Goal: Task Accomplishment & Management: Complete application form

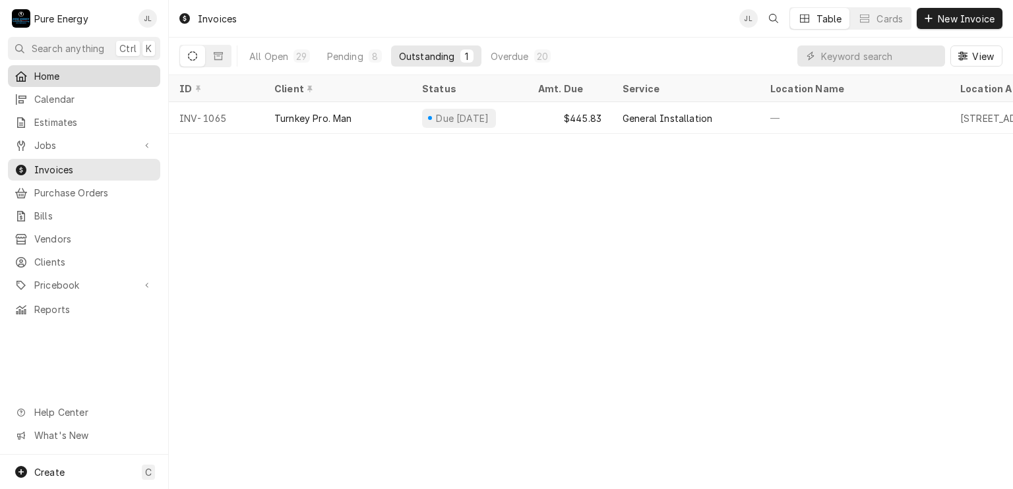
click at [84, 68] on div "Home" at bounding box center [84, 76] width 147 height 16
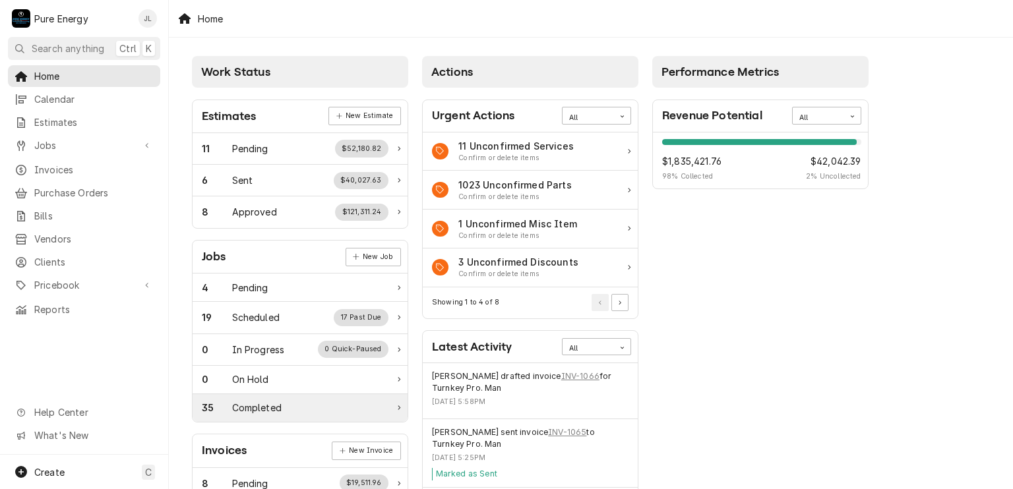
click at [292, 403] on div "35 Completed" at bounding box center [295, 408] width 187 height 14
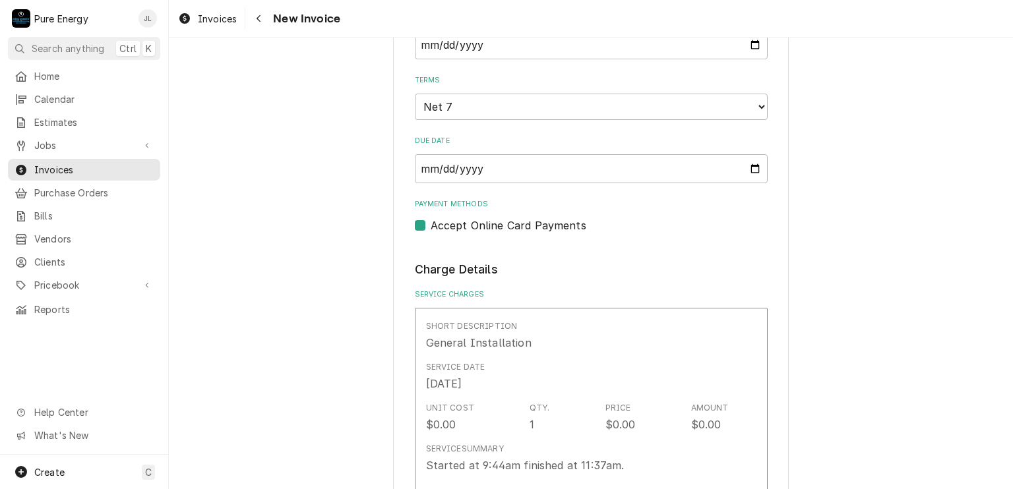
scroll to position [1127, 0]
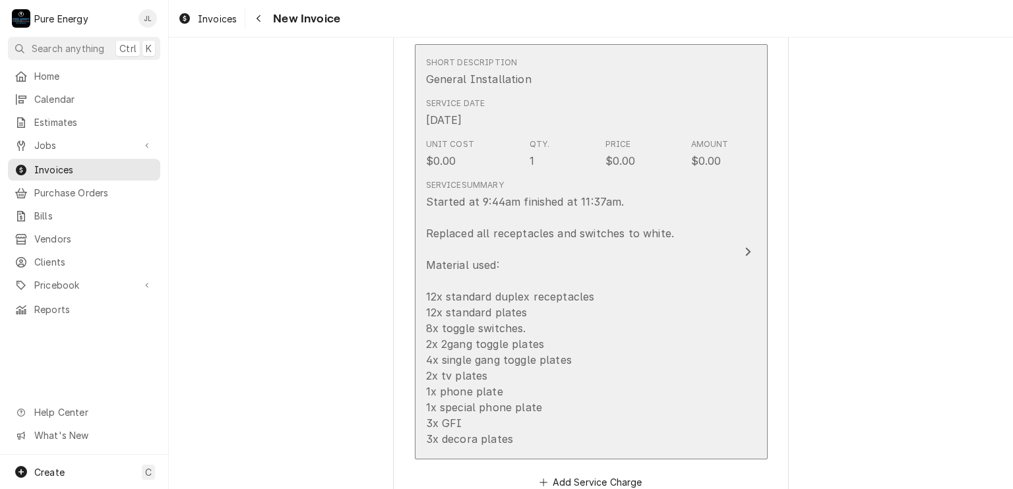
click at [625, 84] on div "Short Description General Installation" at bounding box center [577, 71] width 303 height 41
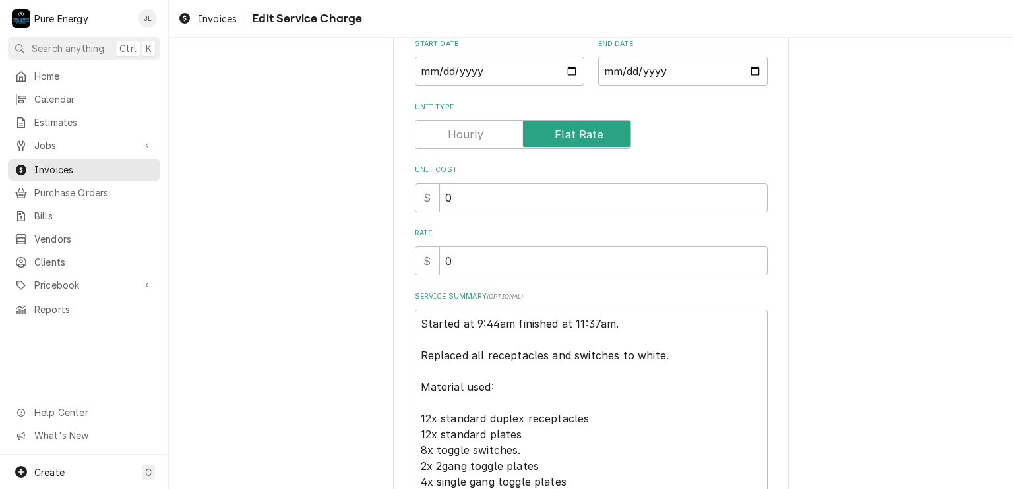
scroll to position [89, 0]
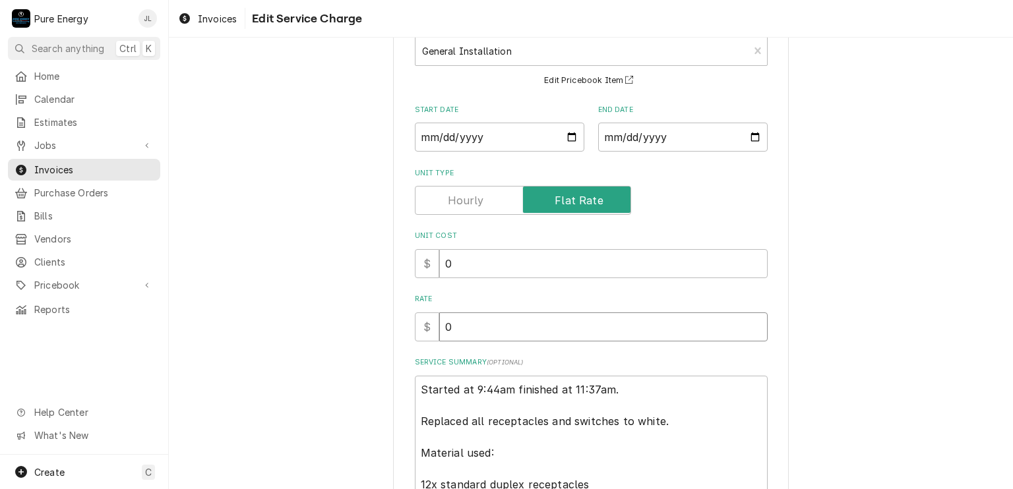
click at [495, 329] on input "0" at bounding box center [603, 327] width 328 height 29
type textarea "x"
type input "3"
type textarea "x"
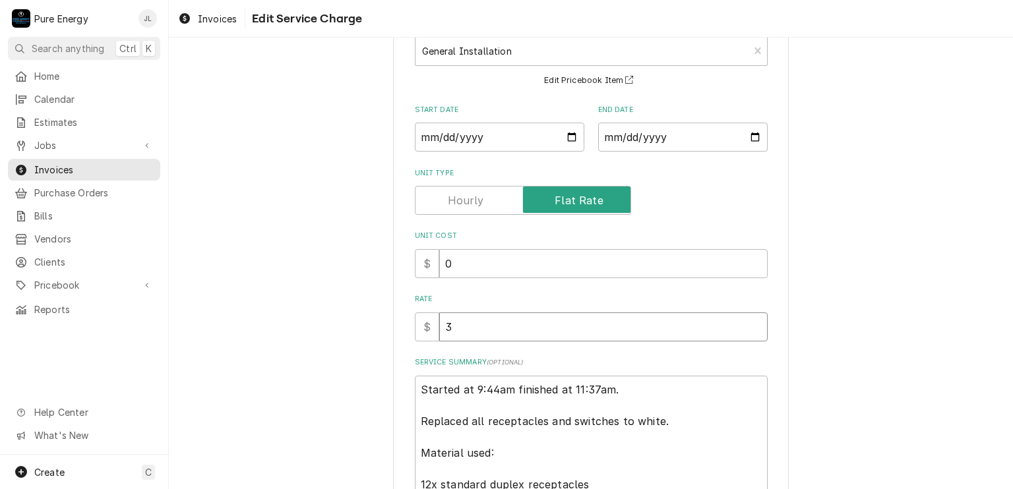
type input "31"
type textarea "x"
type input "315"
type textarea "x"
type input "315.0"
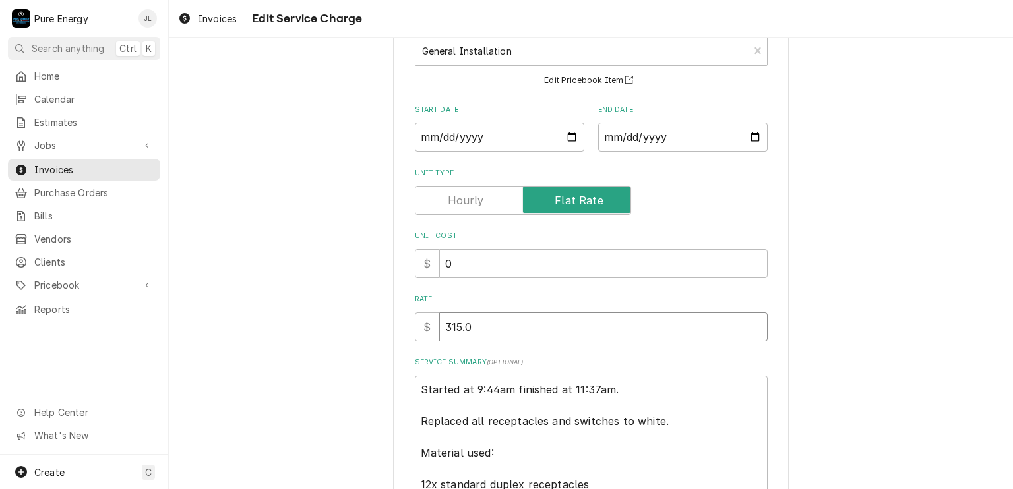
type textarea "x"
type input "315.00"
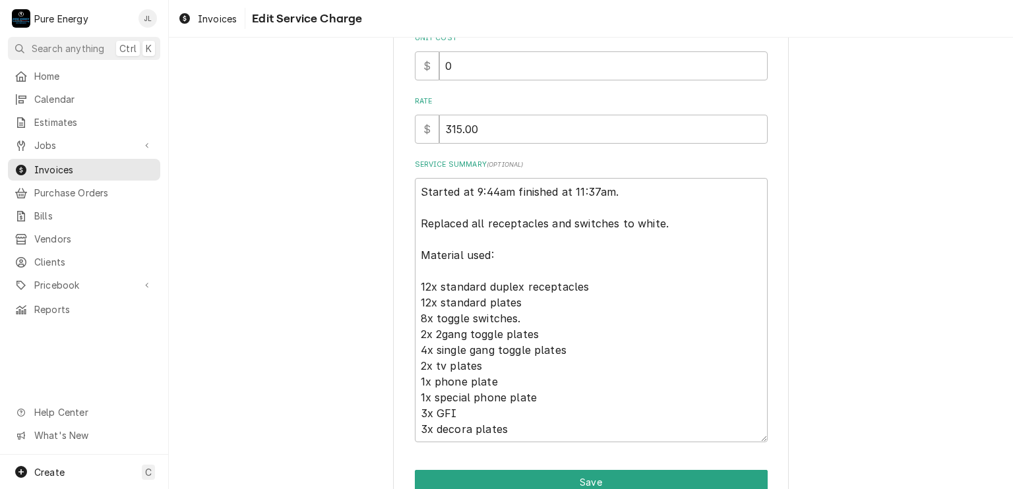
scroll to position [353, 0]
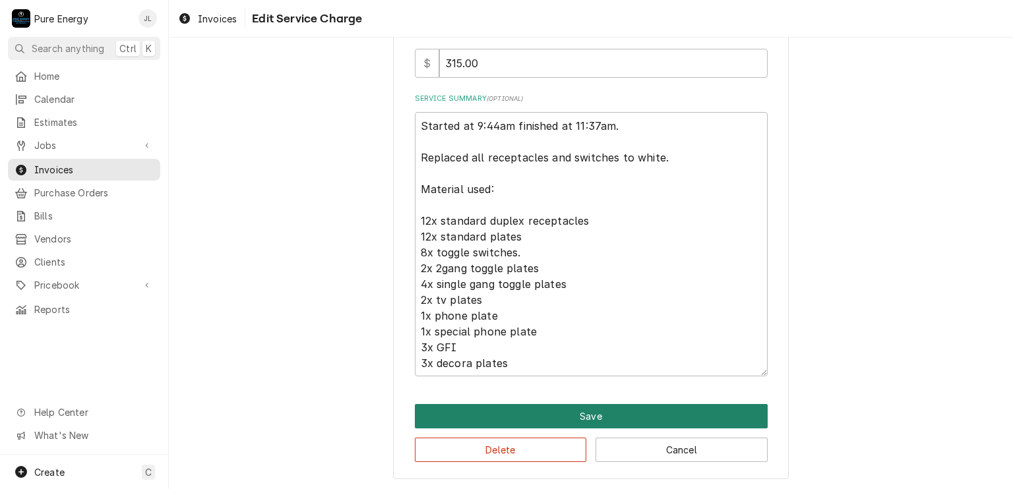
click at [620, 407] on button "Save" at bounding box center [591, 416] width 353 height 24
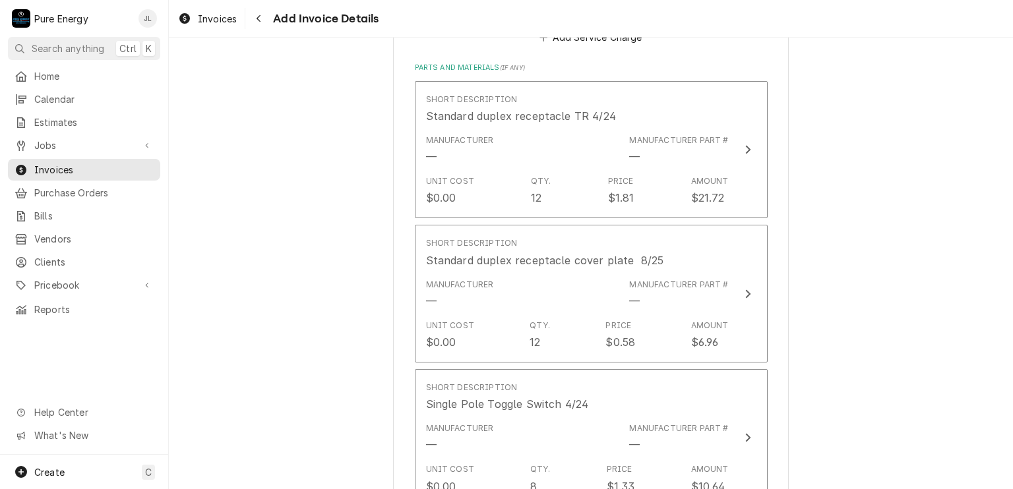
scroll to position [1507, 0]
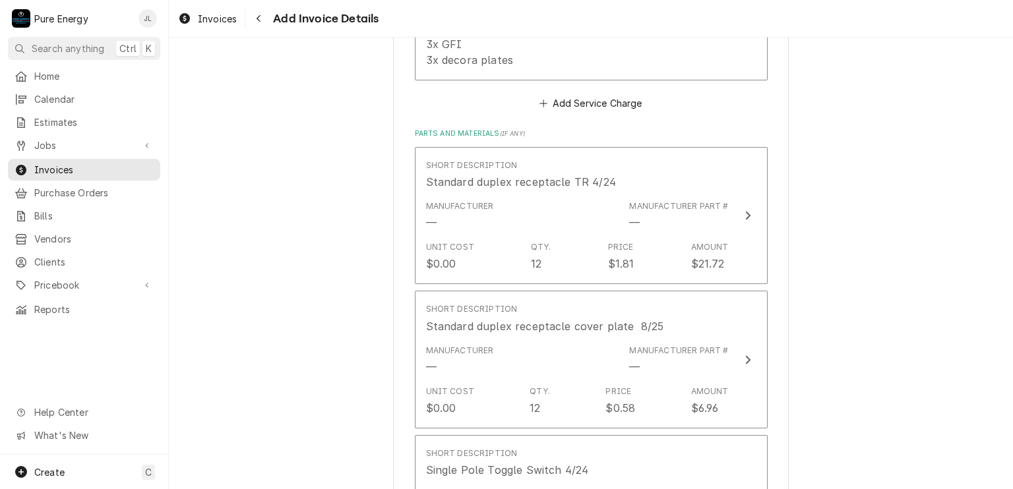
click at [823, 375] on div "Please provide the following information to create your invoice: Client Details…" at bounding box center [591, 355] width 844 height 3621
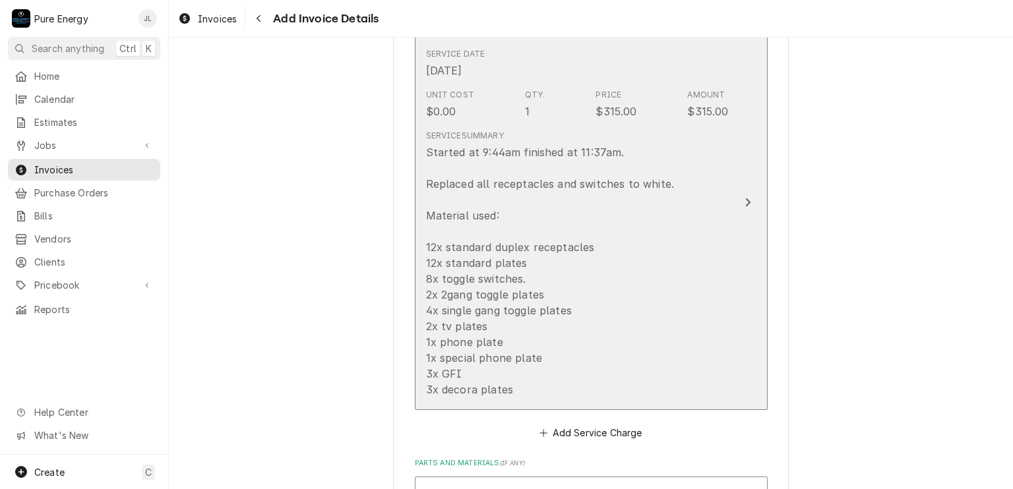
click at [710, 156] on div "Service Summary Started at 9:44am finished at 11:37am. Replaced all receptacles…" at bounding box center [577, 264] width 303 height 278
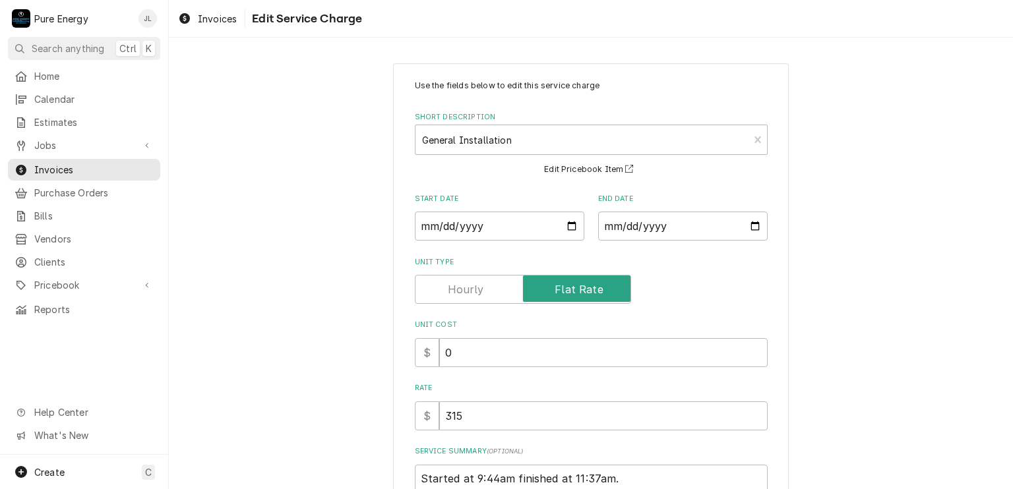
scroll to position [264, 0]
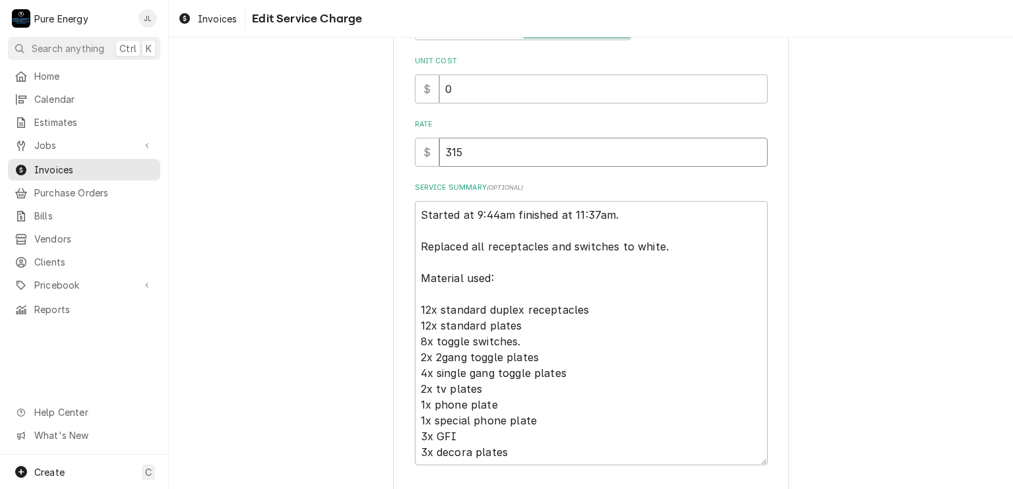
click at [470, 154] on input "315" at bounding box center [603, 152] width 328 height 29
type textarea "x"
type input "31"
type textarea "x"
type input "3"
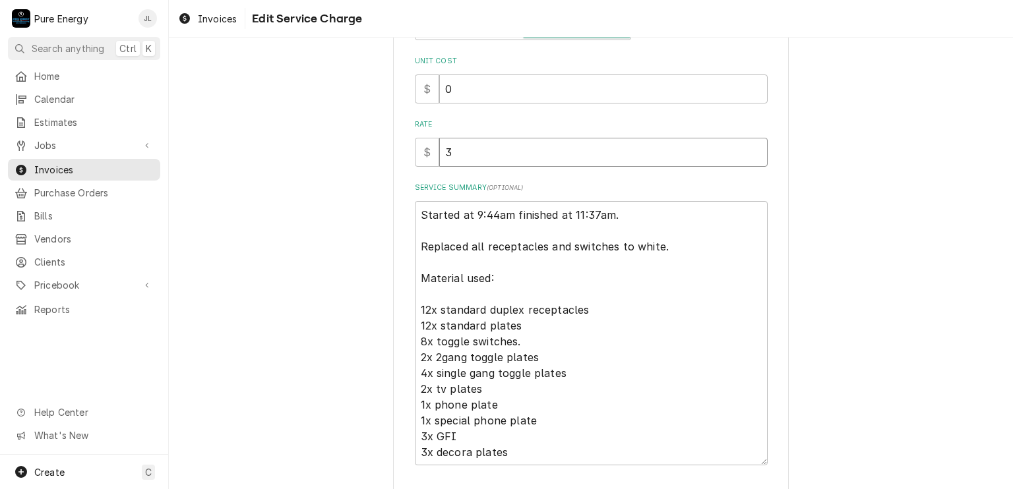
type textarea "x"
type input "37"
type textarea "x"
type input "375"
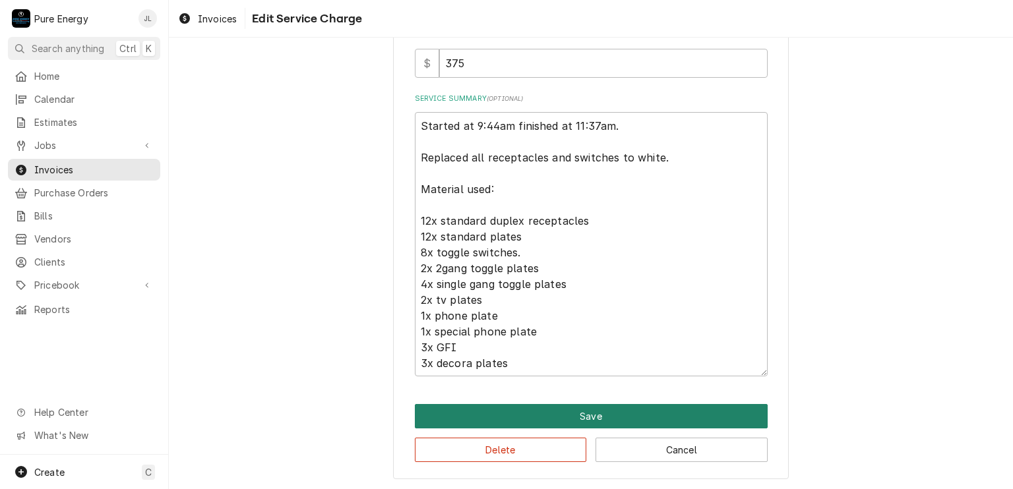
click at [632, 416] on button "Save" at bounding box center [591, 416] width 353 height 24
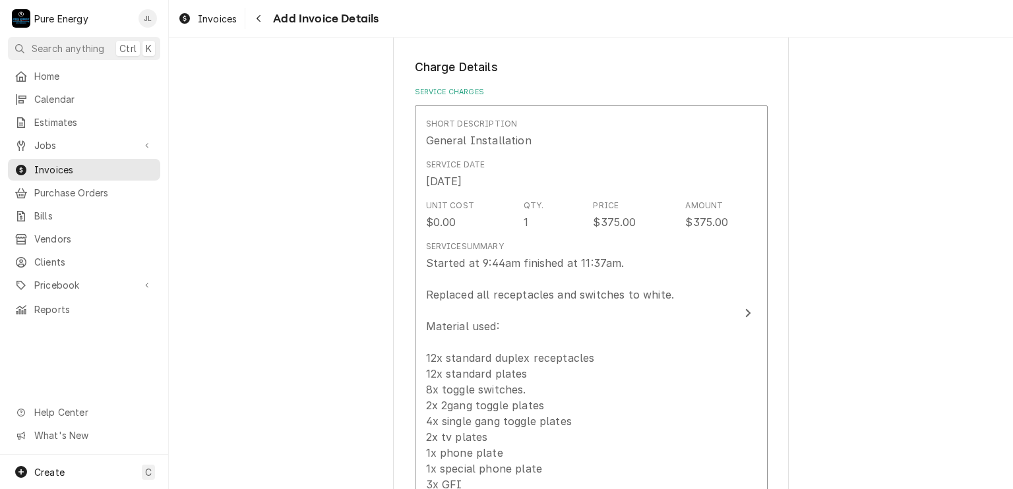
scroll to position [1132, 0]
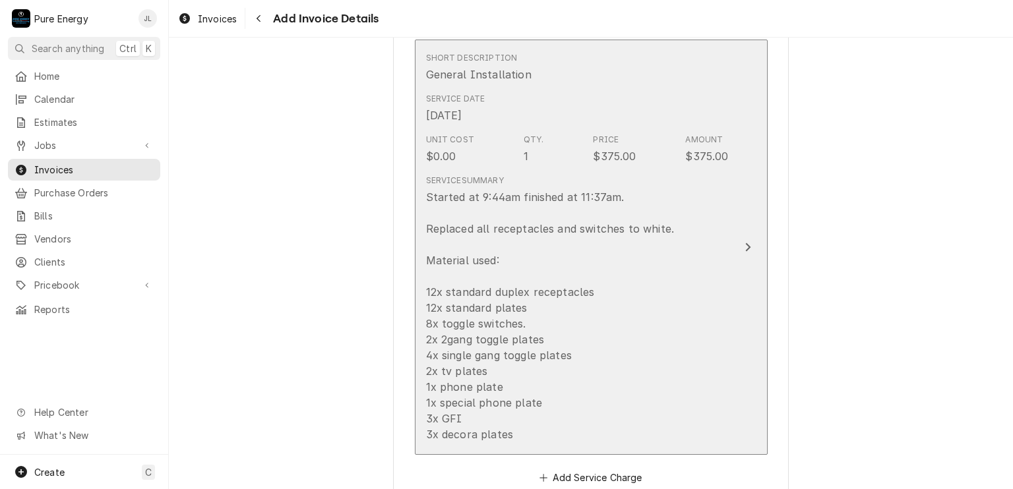
click at [649, 88] on div "Service Date Aug 25, 2025" at bounding box center [577, 108] width 303 height 41
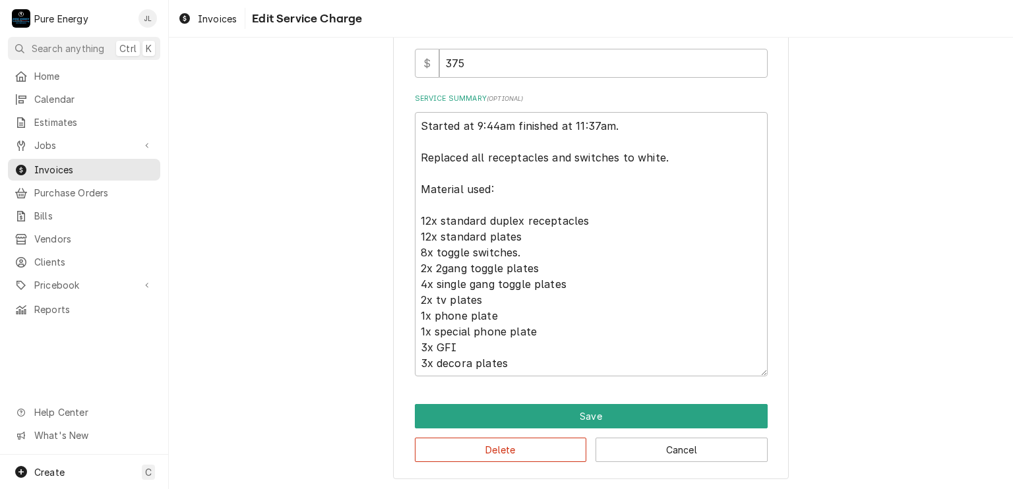
scroll to position [155, 0]
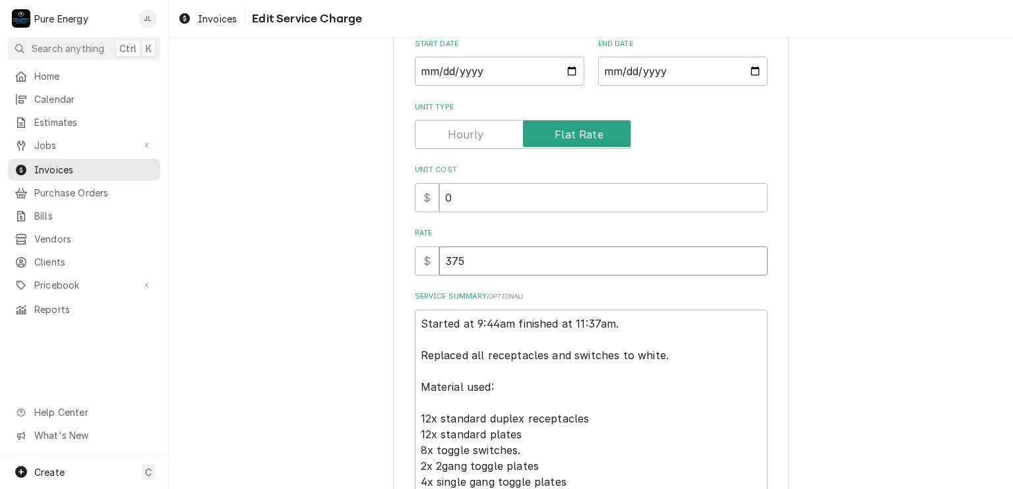
click at [446, 262] on input "375" at bounding box center [603, 261] width 328 height 29
click at [448, 262] on input "375" at bounding box center [603, 261] width 328 height 29
click at [451, 265] on input "375" at bounding box center [603, 261] width 328 height 29
type textarea "x"
type input "35"
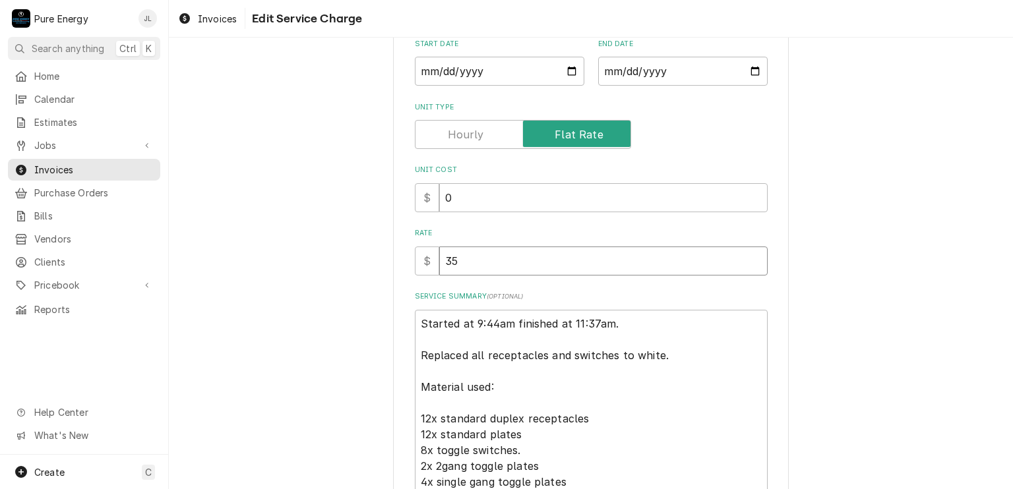
type textarea "x"
type input "5"
type textarea "x"
type input "55"
type textarea "x"
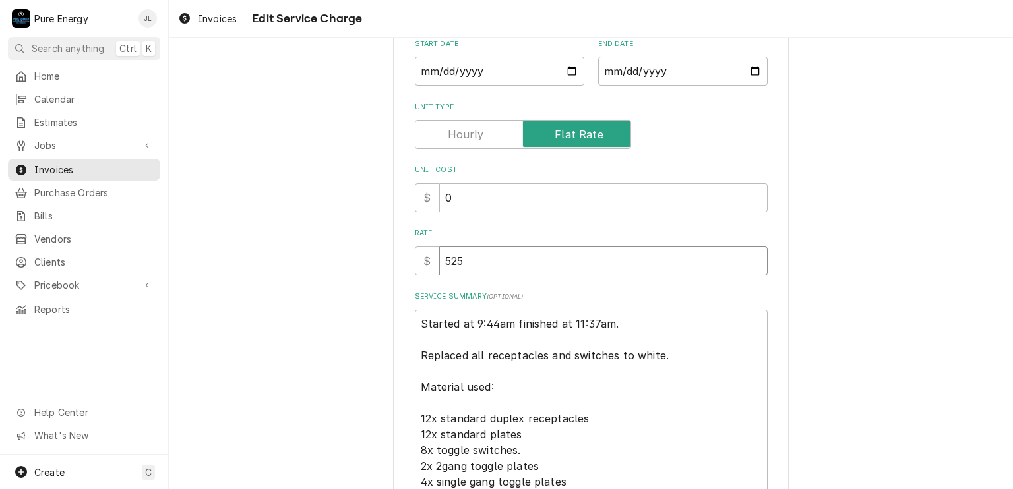
type input "525"
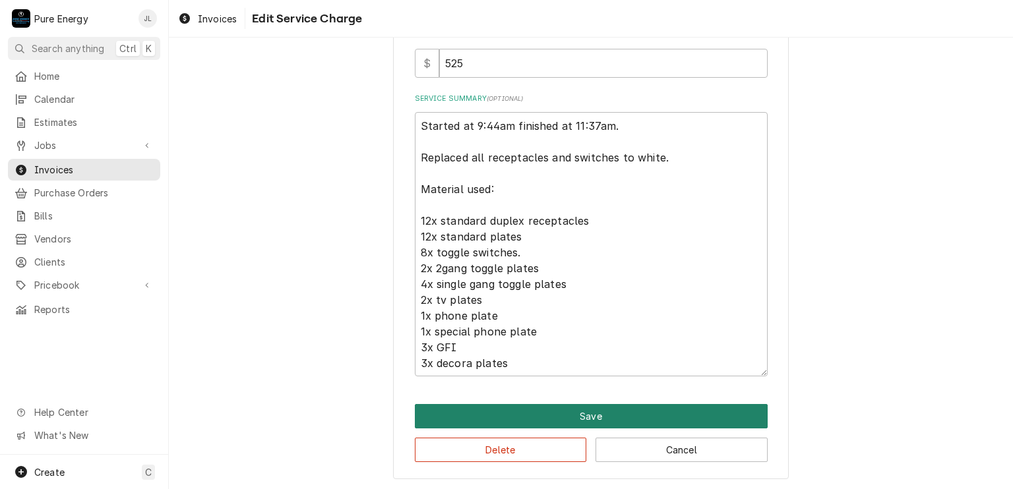
click at [668, 421] on button "Save" at bounding box center [591, 416] width 353 height 24
type textarea "x"
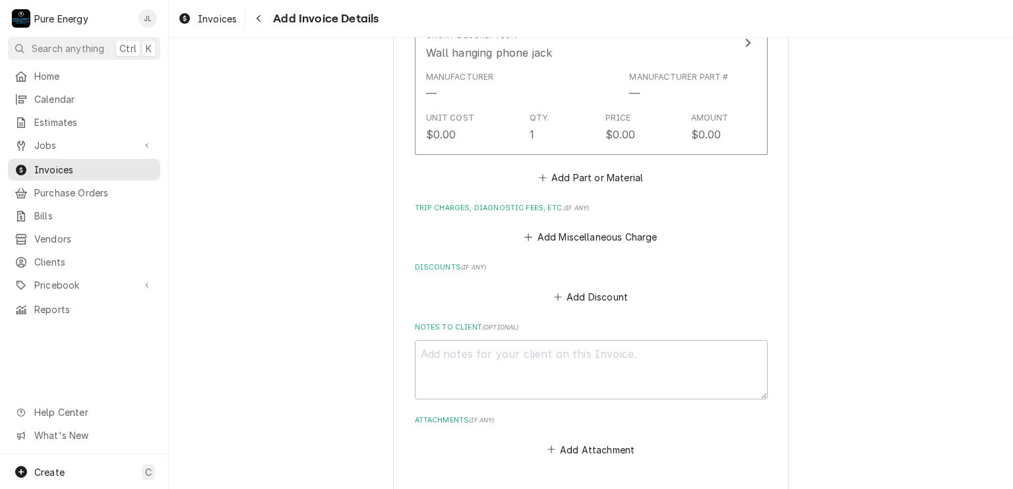
scroll to position [3177, 0]
